Goal: Information Seeking & Learning: Find specific fact

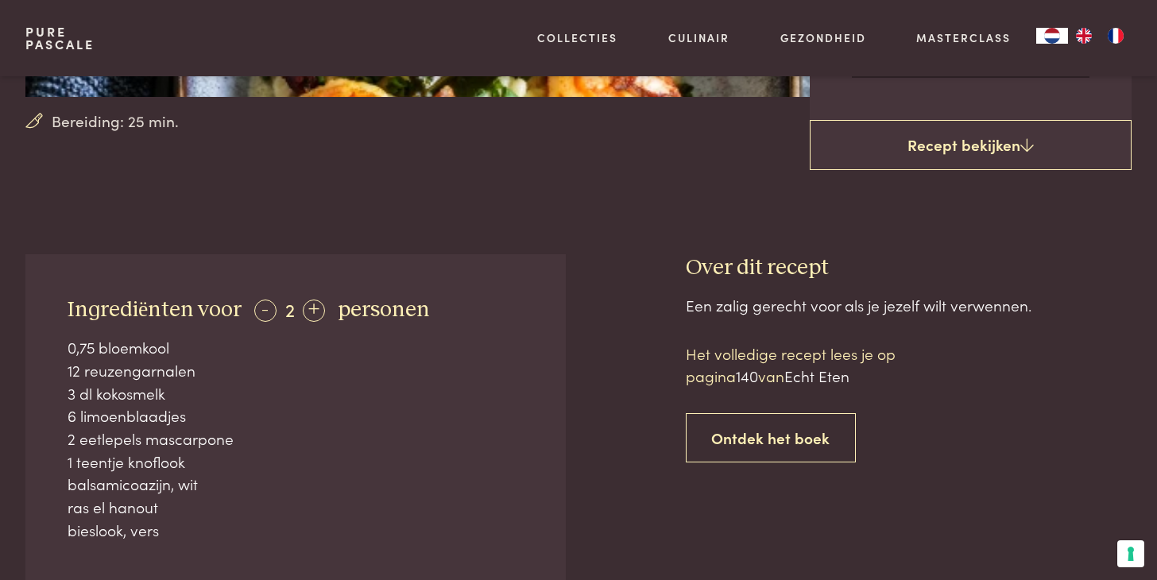
scroll to position [477, 0]
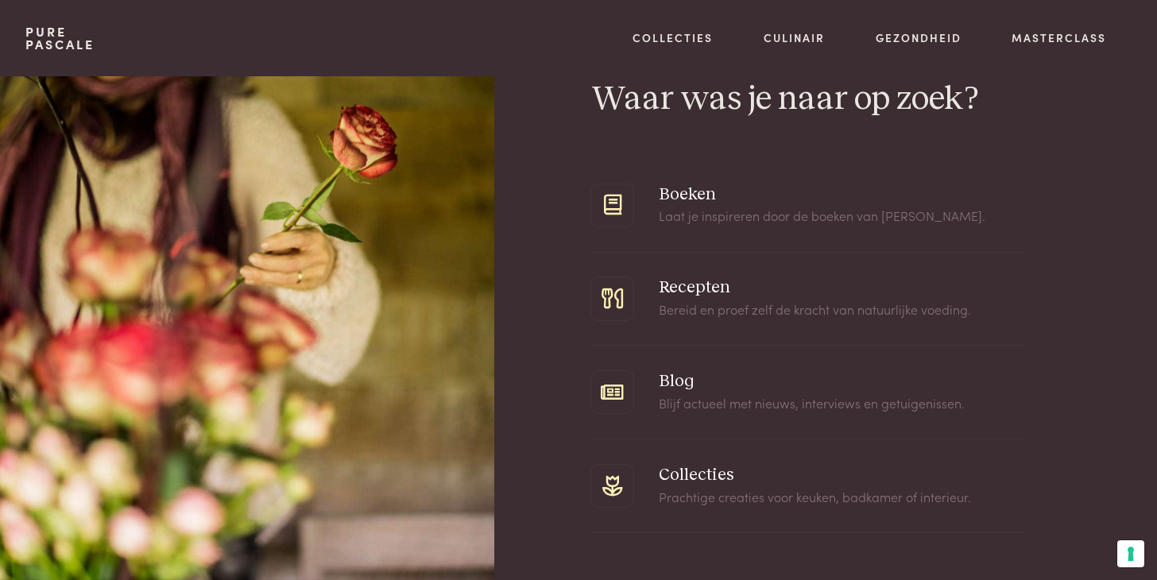
click at [688, 289] on span at bounding box center [807, 299] width 432 height 93
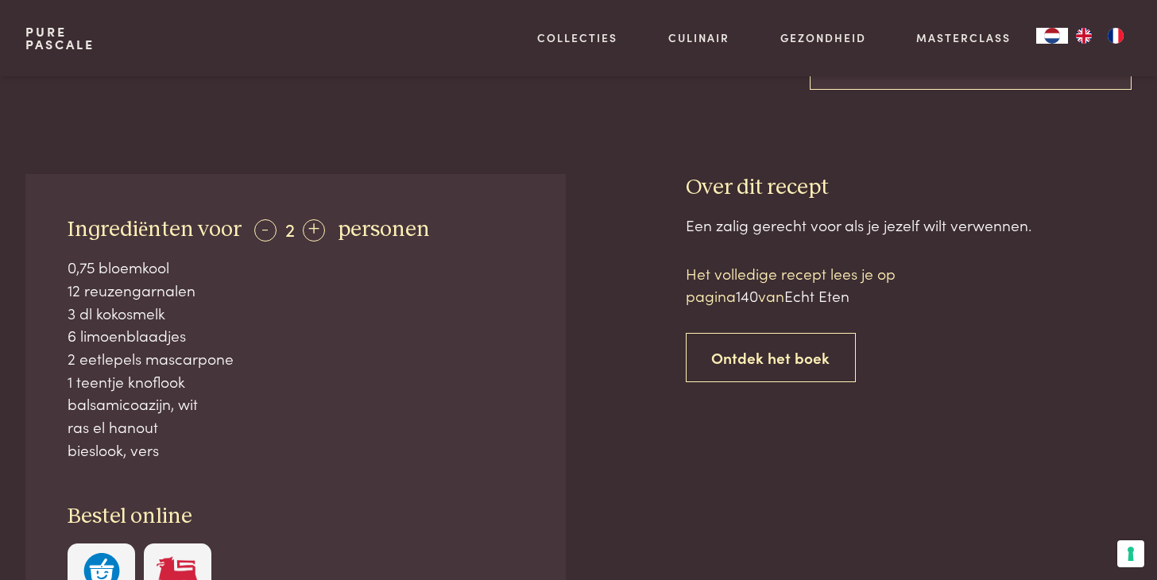
scroll to position [556, 0]
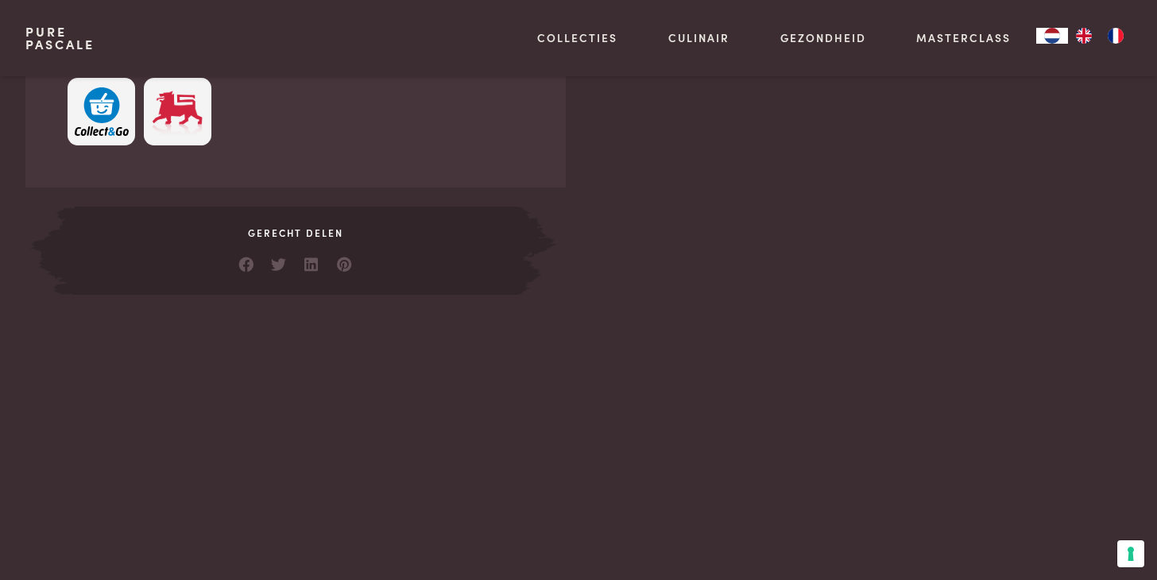
scroll to position [1113, 0]
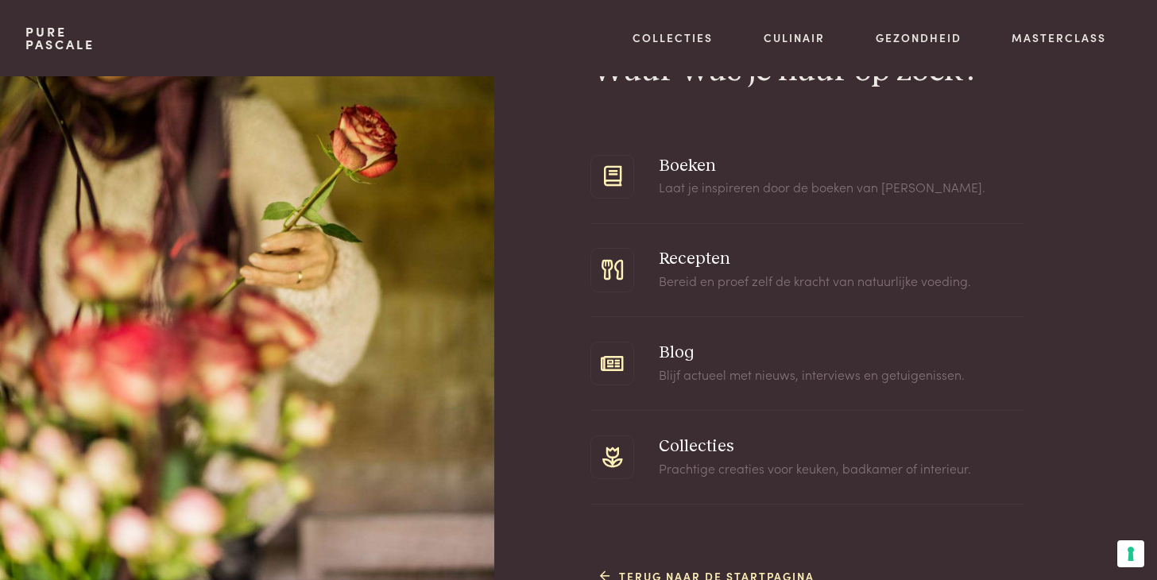
scroll to position [45, 0]
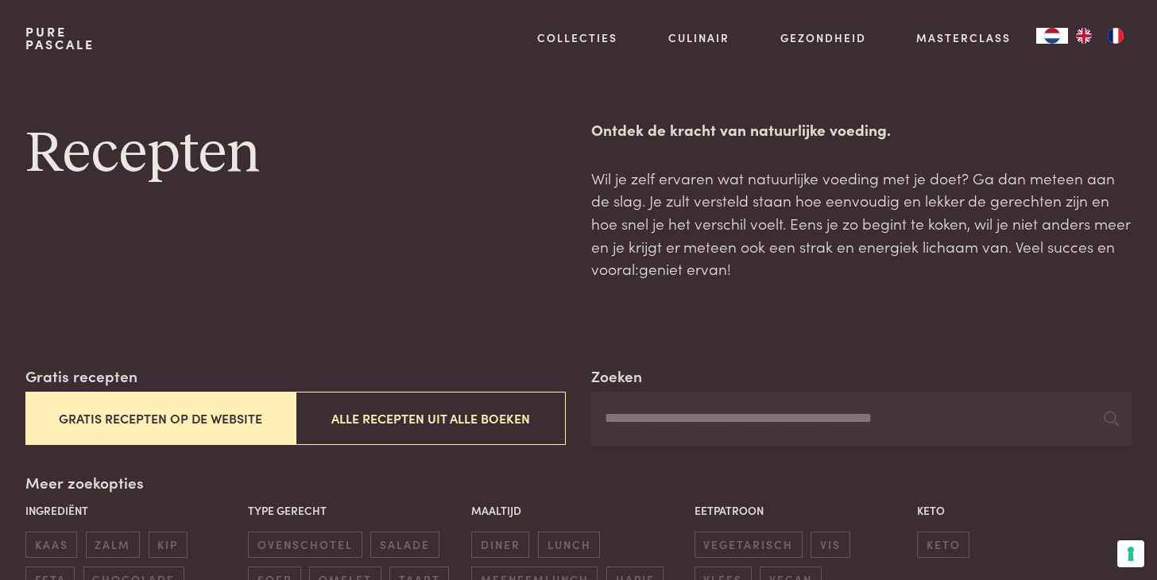
click at [684, 423] on input "Zoeken" at bounding box center [861, 419] width 540 height 54
drag, startPoint x: 691, startPoint y: 427, endPoint x: 656, endPoint y: 429, distance: 35.1
click at [656, 429] on input "********" at bounding box center [861, 419] width 540 height 54
type input "**********"
click at [1105, 421] on icon at bounding box center [1111, 418] width 15 height 15
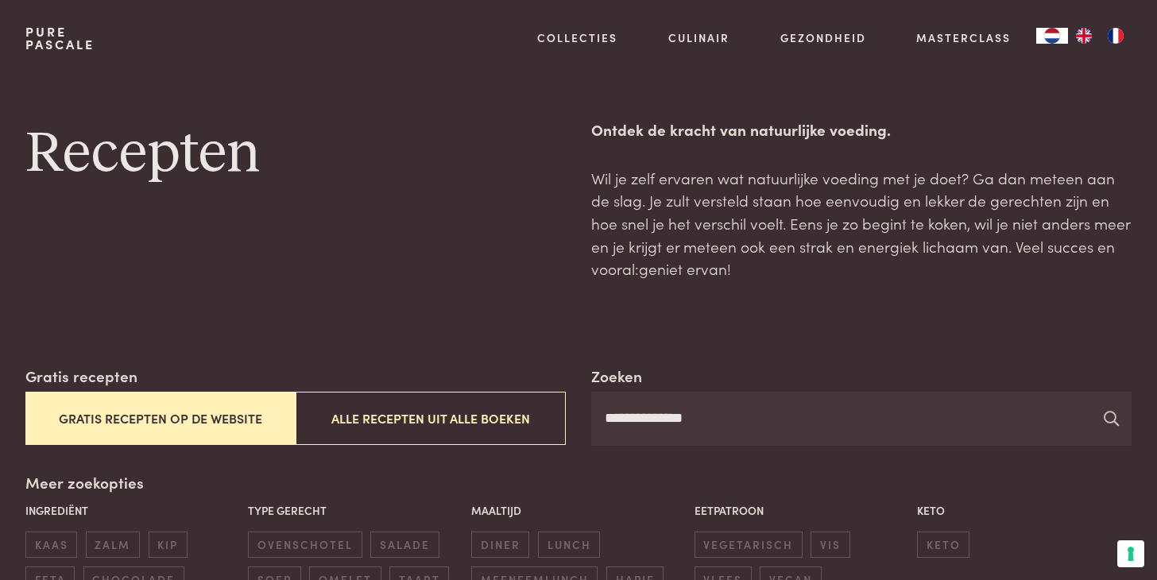
click at [1109, 416] on icon at bounding box center [1111, 418] width 15 height 15
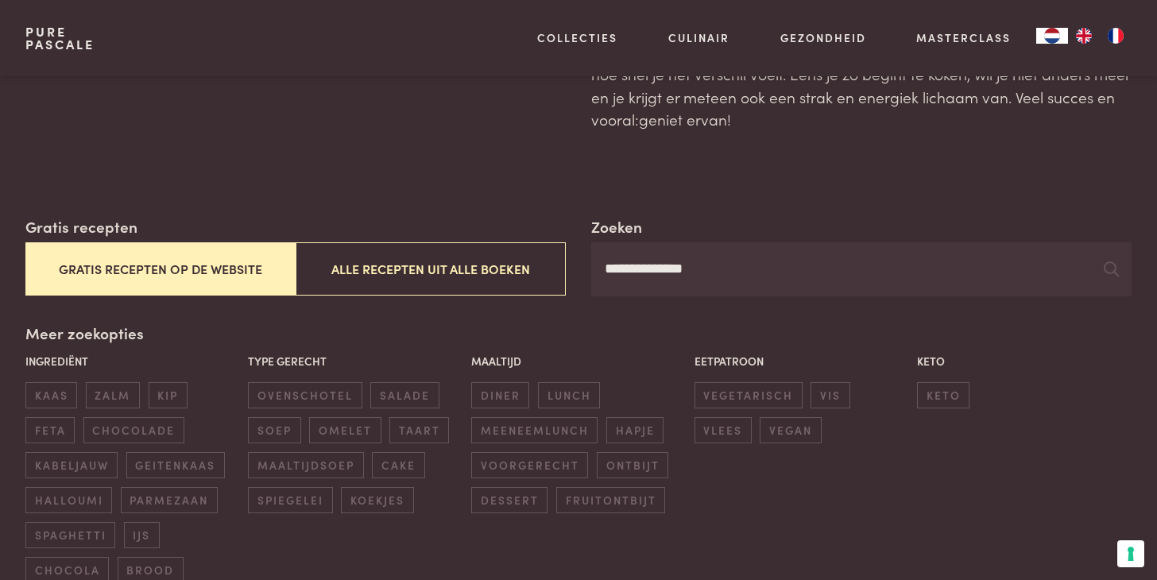
scroll to position [159, 0]
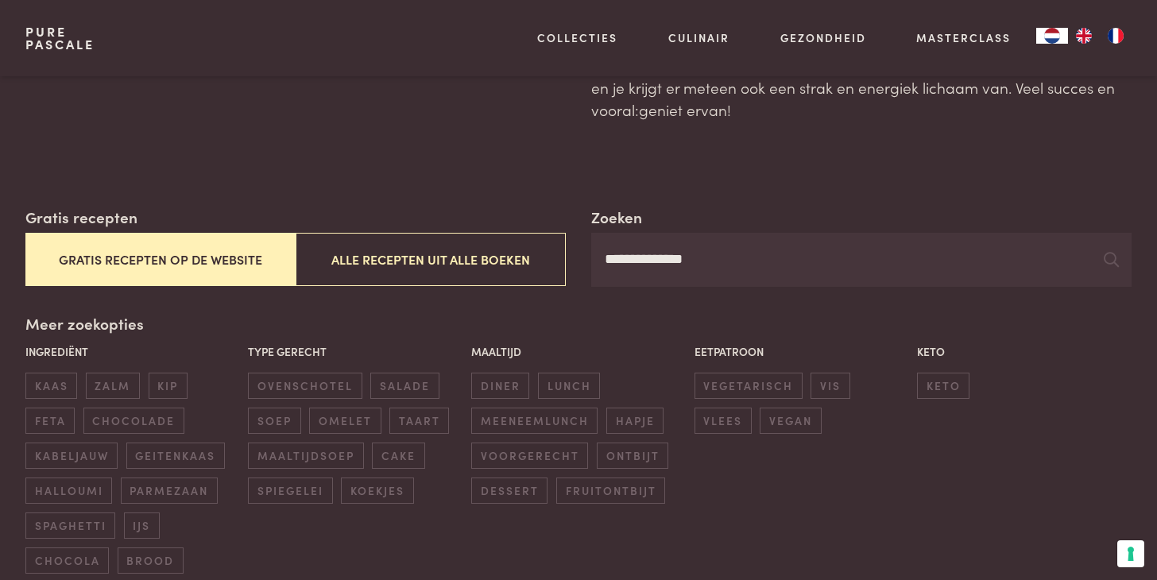
click at [731, 260] on input "**********" at bounding box center [861, 260] width 540 height 54
click at [1113, 264] on icon at bounding box center [1111, 259] width 15 height 15
click at [167, 262] on button "Gratis recepten op de website" at bounding box center [160, 259] width 270 height 53
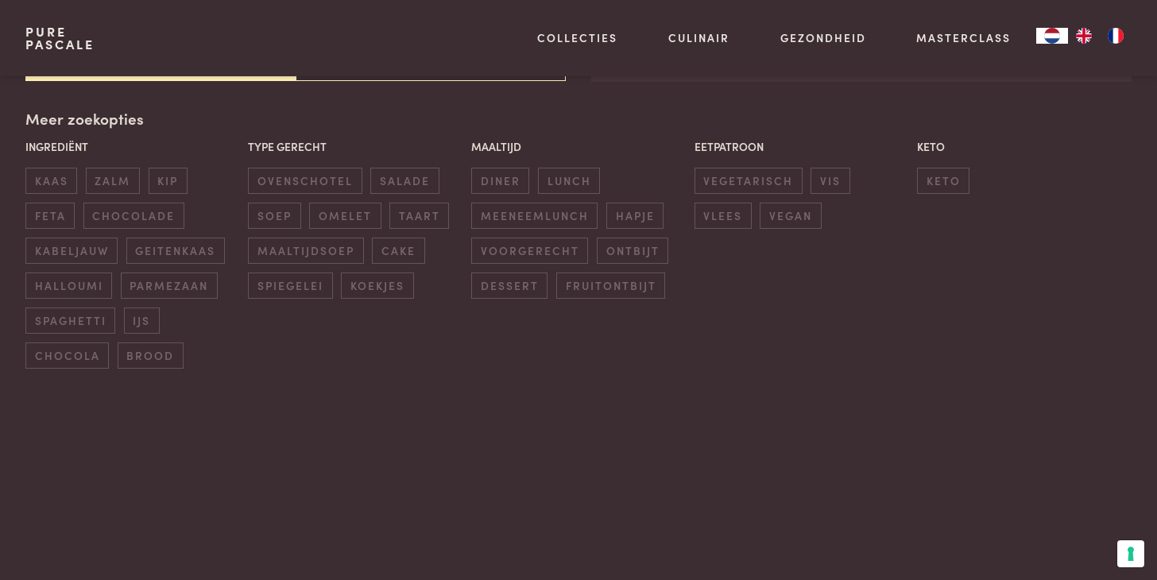
scroll to position [365, 0]
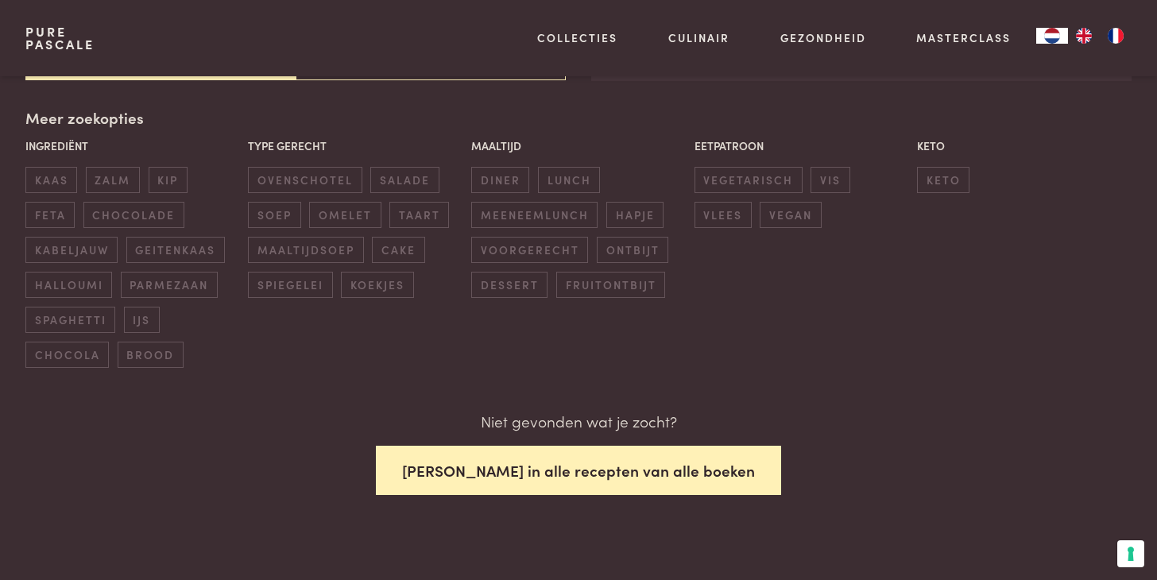
click at [511, 470] on button "Zoek in alle recepten van alle boeken" at bounding box center [578, 471] width 405 height 50
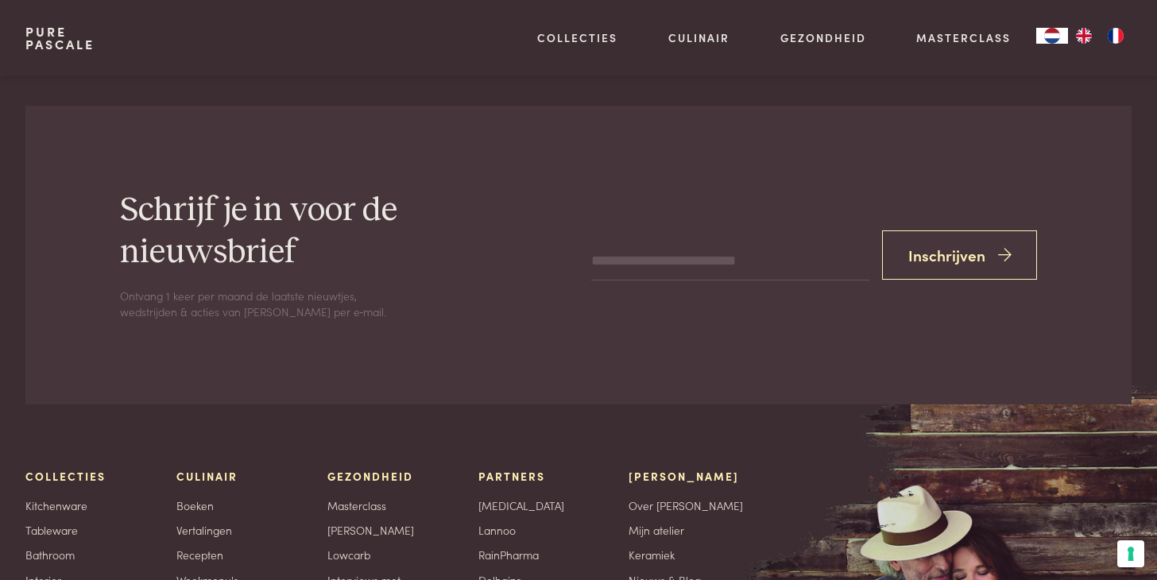
scroll to position [6325, 0]
